Goal: Task Accomplishment & Management: Manage account settings

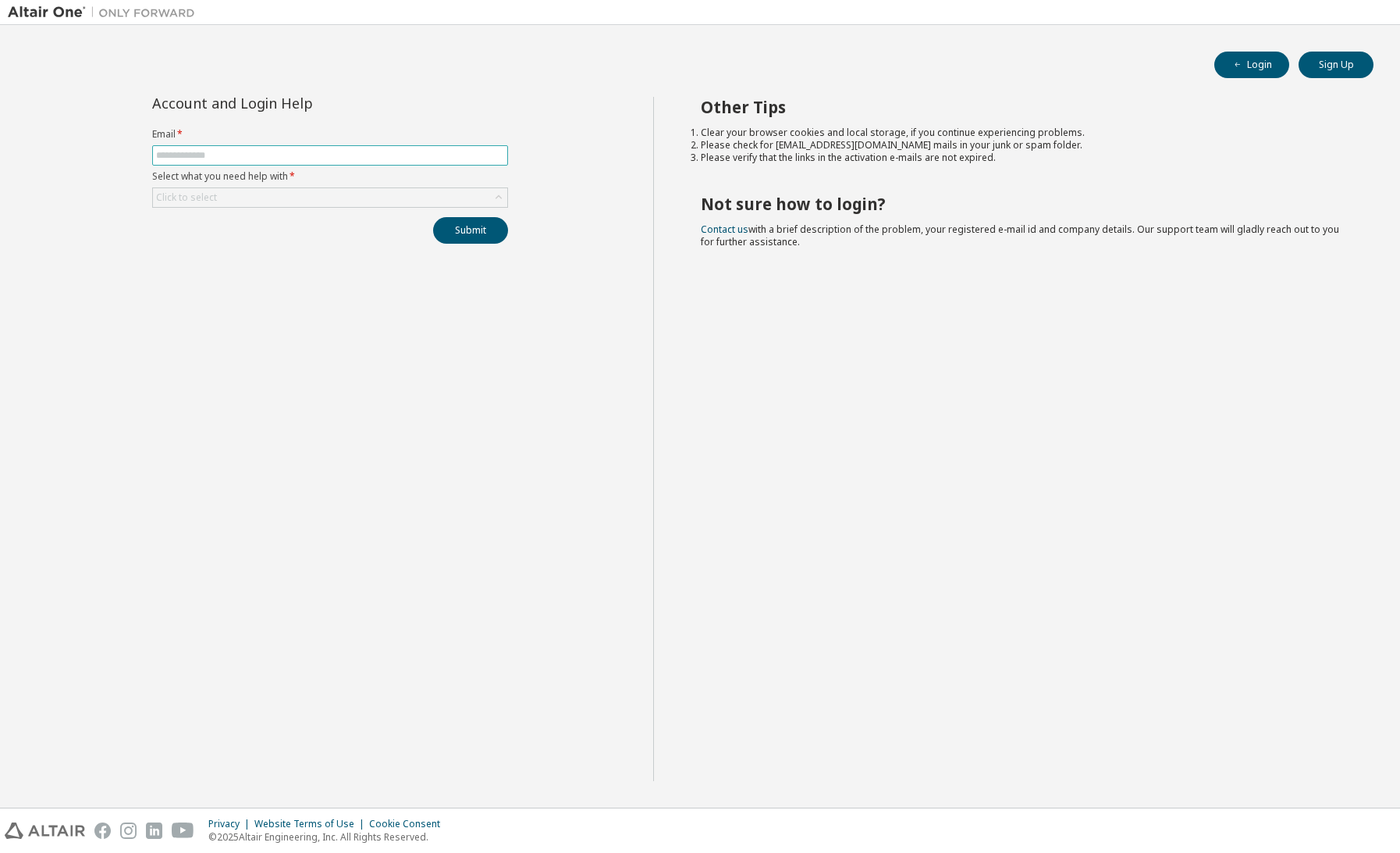
click at [209, 151] on input "text" at bounding box center [330, 156] width 348 height 13
click at [390, 196] on div "Click to select" at bounding box center [330, 198] width 354 height 19
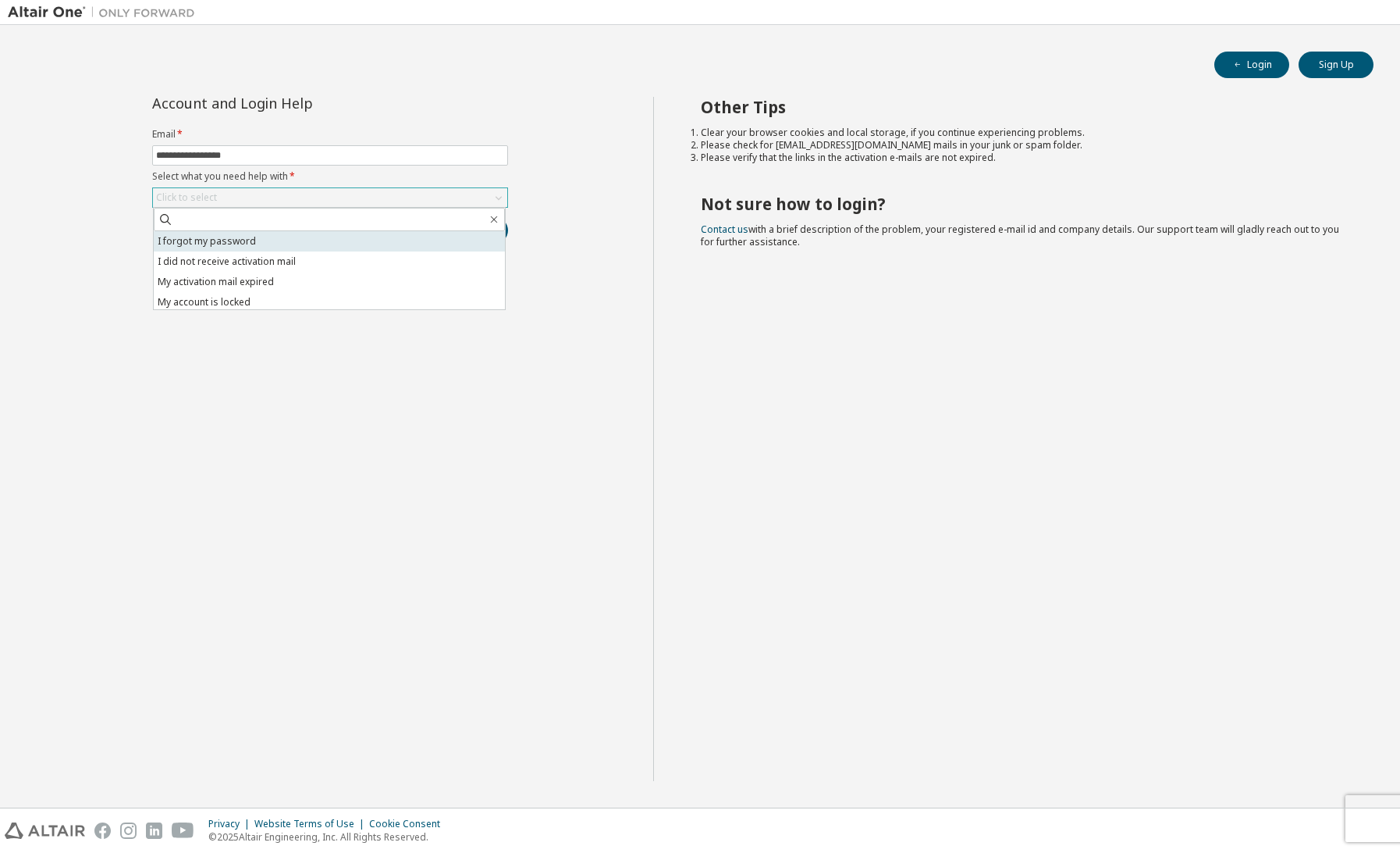
click at [261, 241] on li "I forgot my password" at bounding box center [330, 242] width 352 height 20
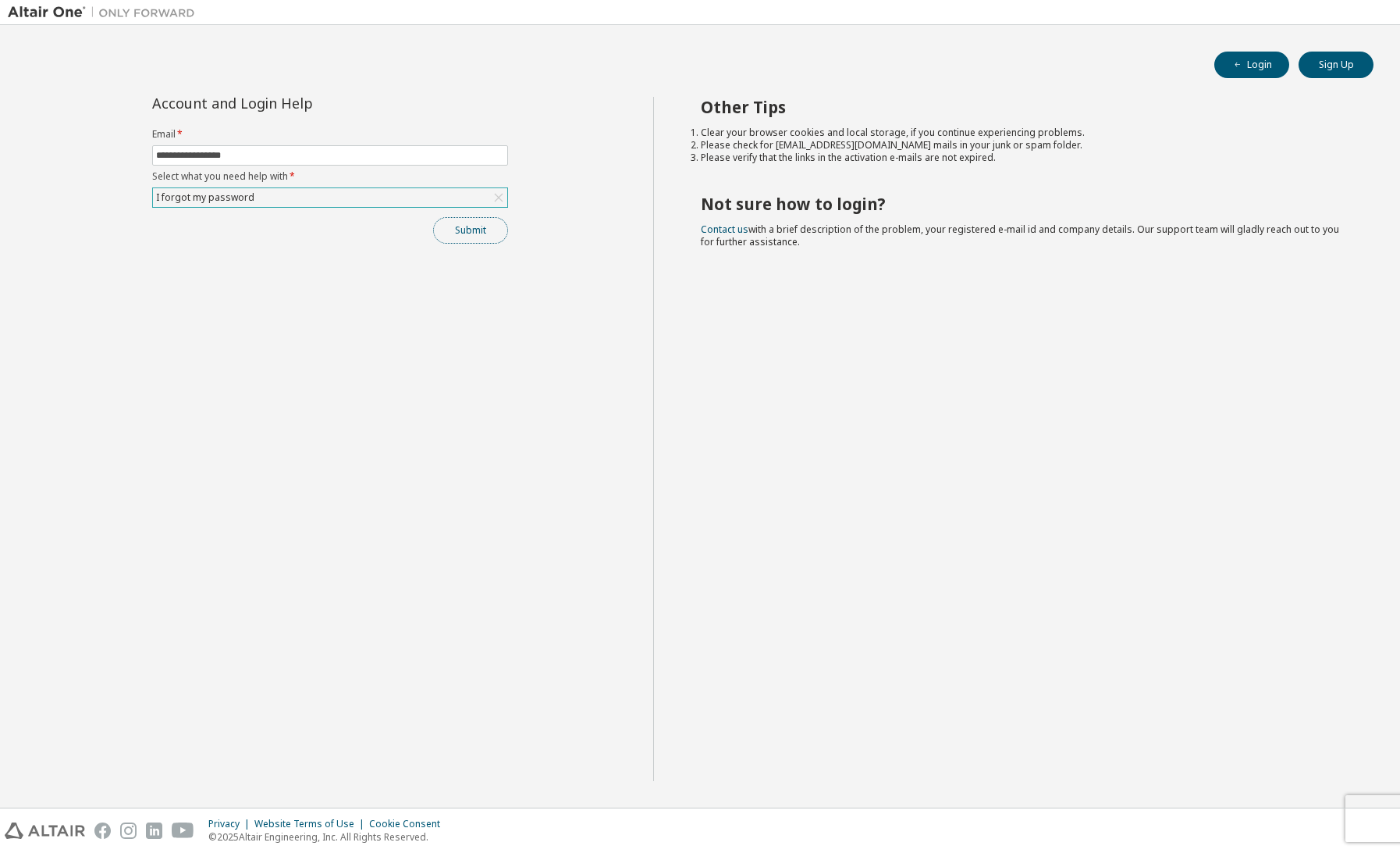
click at [465, 237] on button "Submit" at bounding box center [471, 230] width 75 height 26
click at [468, 235] on button "Submit" at bounding box center [471, 230] width 75 height 26
click at [484, 296] on div "**********" at bounding box center [331, 438] width 646 height 684
click at [461, 234] on button "Submit" at bounding box center [471, 230] width 75 height 26
drag, startPoint x: 189, startPoint y: 159, endPoint x: 67, endPoint y: 161, distance: 122.0
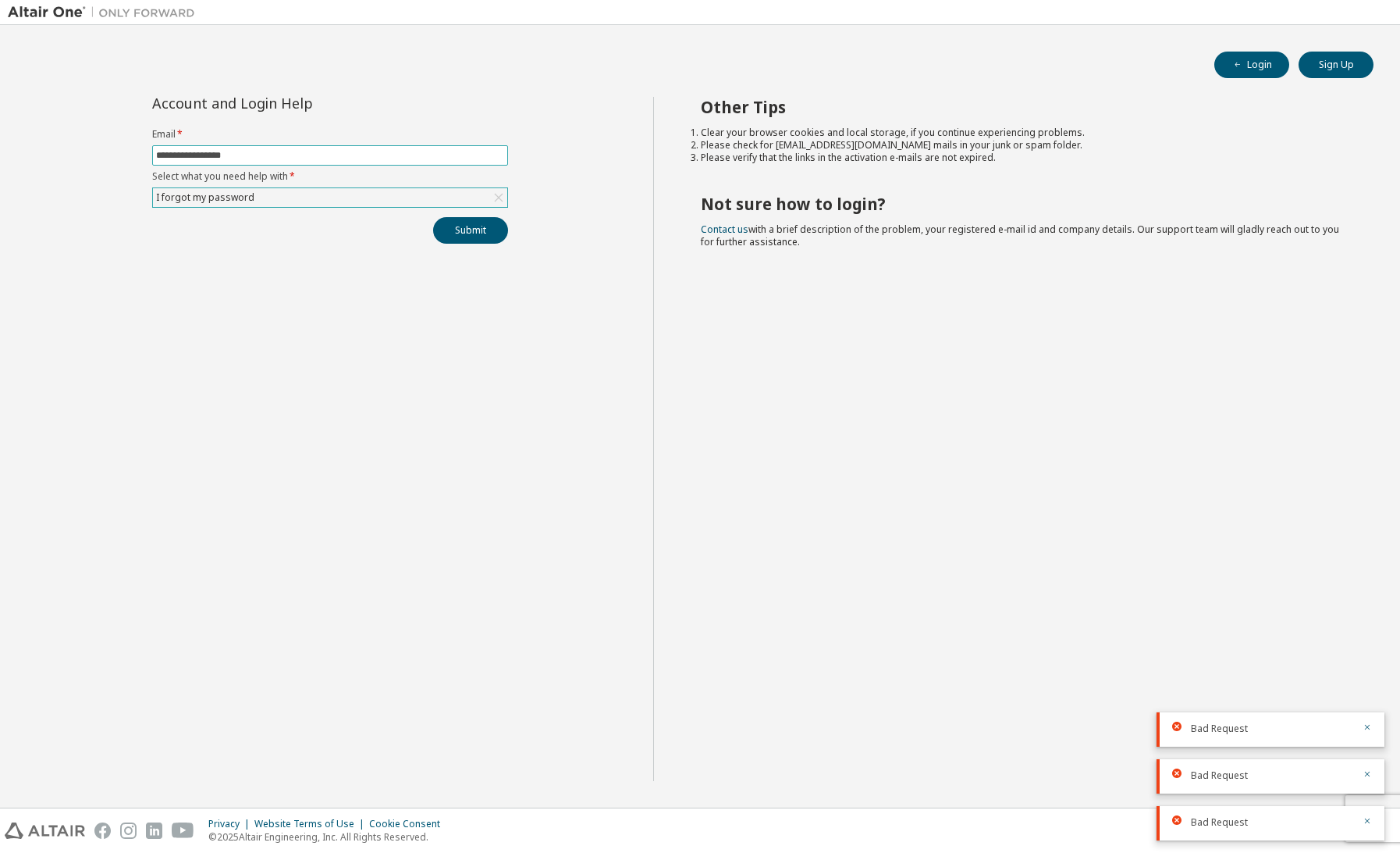
click at [67, 161] on div "**********" at bounding box center [331, 438] width 646 height 684
type input "**********"
click at [458, 226] on button "Submit" at bounding box center [471, 230] width 75 height 26
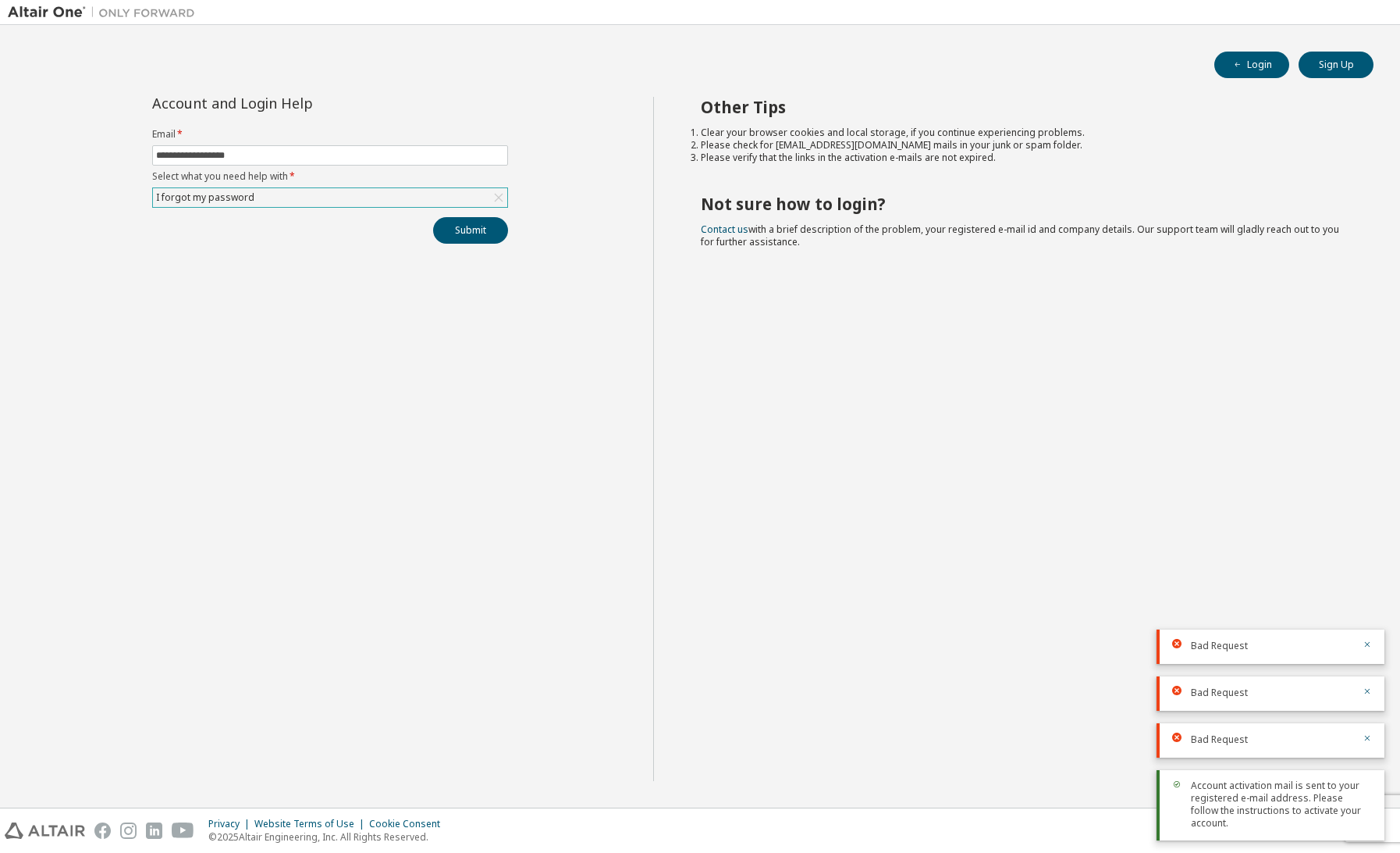
click at [1367, 663] on div "Bad Request" at bounding box center [1271, 647] width 228 height 35
click at [1367, 653] on button "button" at bounding box center [1367, 645] width 9 height 14
click at [1362, 693] on div "Bad Request" at bounding box center [1271, 694] width 228 height 35
click at [1368, 695] on icon "button" at bounding box center [1367, 691] width 9 height 9
click at [1366, 745] on div "Bad Request" at bounding box center [1271, 740] width 228 height 35
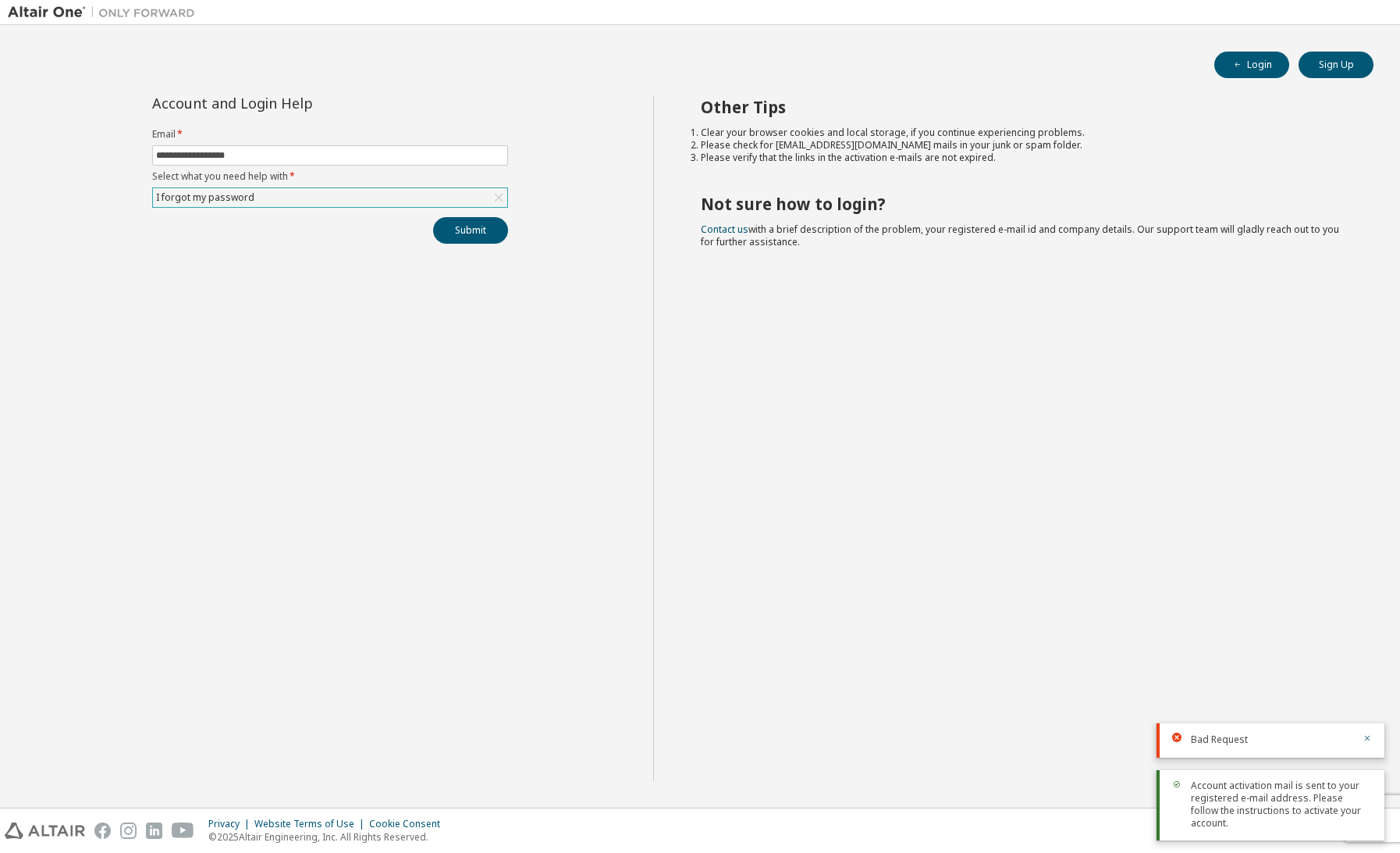
click at [1129, 664] on div "Other Tips Clear your browser cookies and local storage, if you continue experi…" at bounding box center [1023, 438] width 740 height 684
click at [1148, 620] on div "Other Tips Clear your browser cookies and local storage, if you continue experi…" at bounding box center [1023, 438] width 740 height 684
click at [1256, 54] on button "Login" at bounding box center [1252, 65] width 75 height 26
